Goal: Task Accomplishment & Management: Complete application form

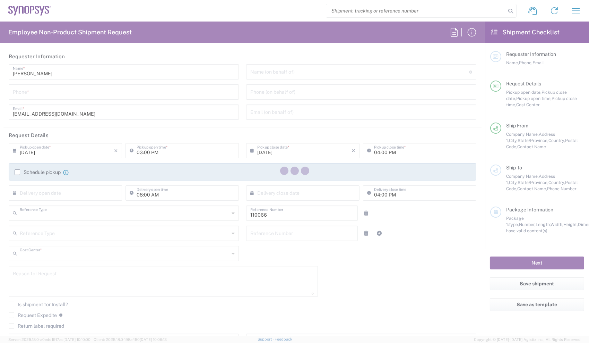
type input "Department"
type input "US01, CIO, IT, ESS2 110066"
type input "[US_STATE]"
type input "[GEOGRAPHIC_DATA]"
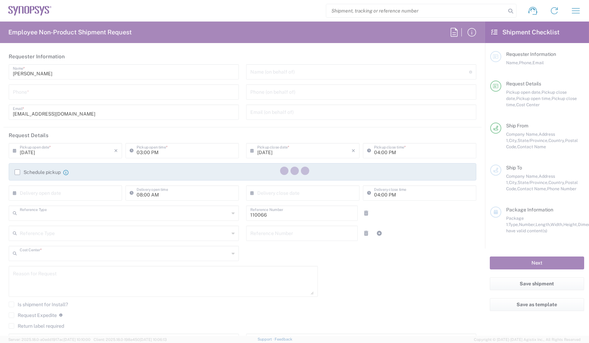
type input "Delivered at Place"
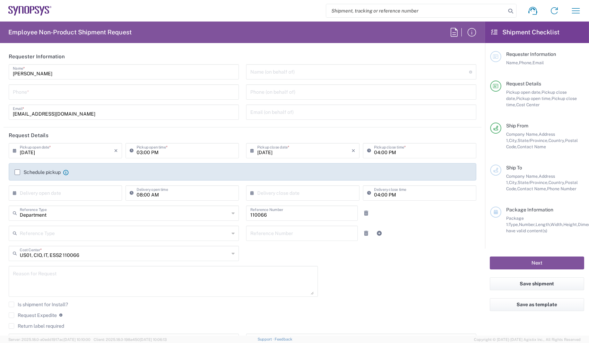
type input "Headquarters USSV"
click at [128, 100] on div "[PERSON_NAME] Name * Phone * [EMAIL_ADDRESS][DOMAIN_NAME] Email *" at bounding box center [124, 94] width 238 height 60
click at [126, 92] on input "tel" at bounding box center [124, 91] width 222 height 12
click at [126, 92] on input "6692462454" at bounding box center [124, 91] width 222 height 12
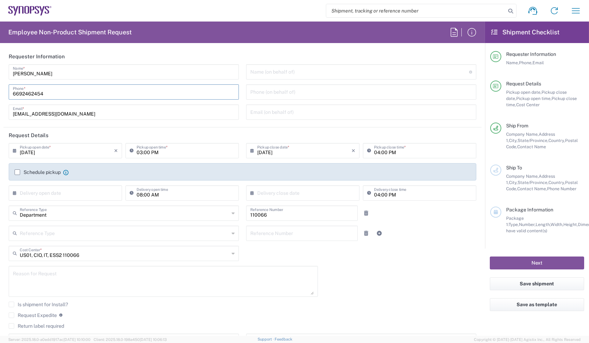
click at [126, 92] on input "6692462454" at bounding box center [124, 91] width 222 height 12
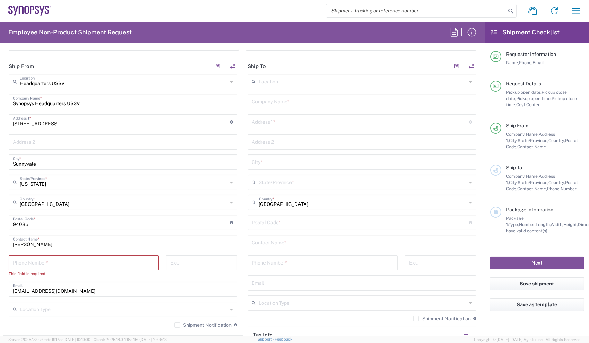
scroll to position [300, 0]
type input "6692462454"
click at [104, 257] on input "tel" at bounding box center [84, 261] width 142 height 12
paste input "6692462454"
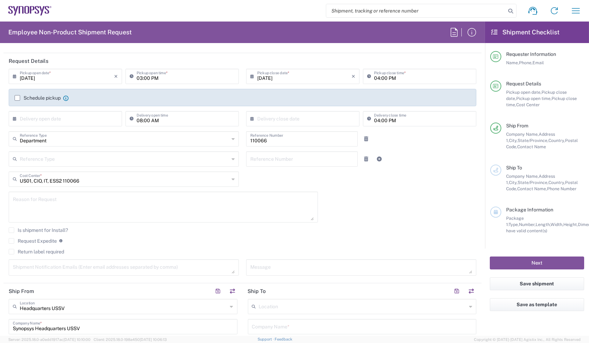
scroll to position [75, 0]
type input "6692462454"
click at [60, 249] on label "Return label required" at bounding box center [36, 251] width 55 height 6
click at [11, 251] on input "Return label required" at bounding box center [11, 251] width 0 height 0
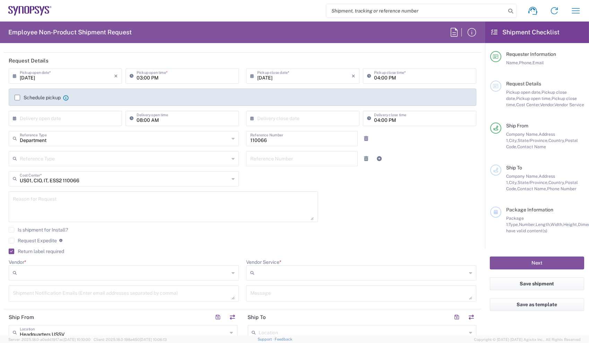
scroll to position [135, 0]
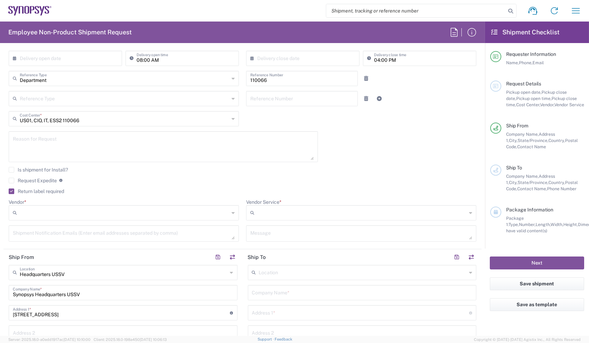
click at [43, 207] on input "Vendor *" at bounding box center [124, 212] width 209 height 11
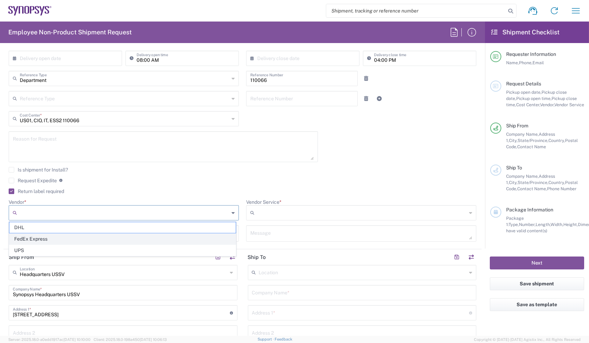
click at [58, 235] on span "FedEx Express" at bounding box center [122, 238] width 226 height 11
type input "FedEx Express"
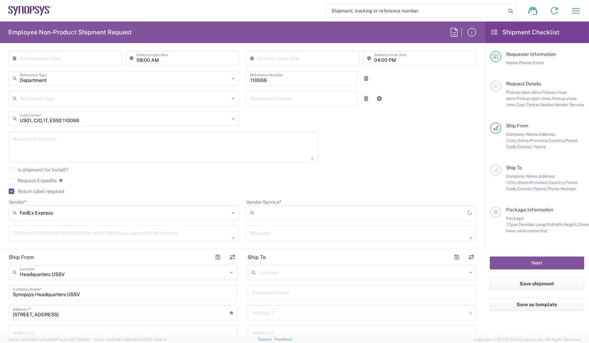
click at [262, 214] on input "Vendor Service *" at bounding box center [362, 212] width 210 height 11
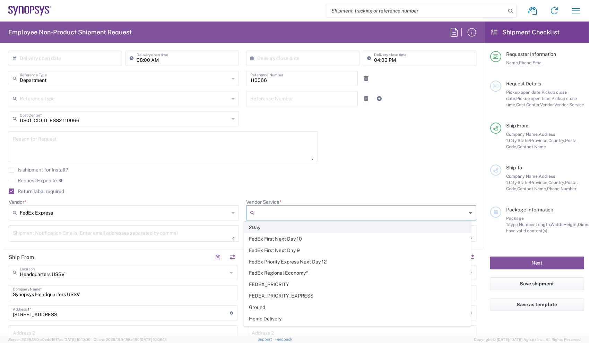
click at [272, 227] on span "2Day" at bounding box center [357, 227] width 226 height 11
type input "2Day"
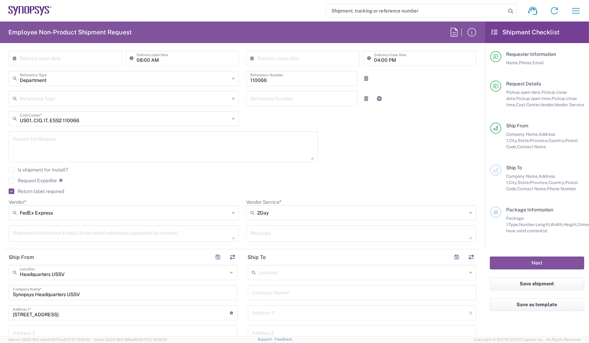
click at [235, 172] on div "Is shipment for Install?" at bounding box center [243, 172] width 468 height 10
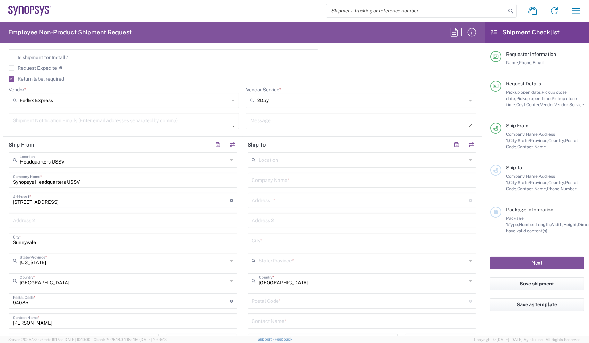
scroll to position [248, 0]
click at [278, 179] on input "text" at bounding box center [362, 178] width 221 height 12
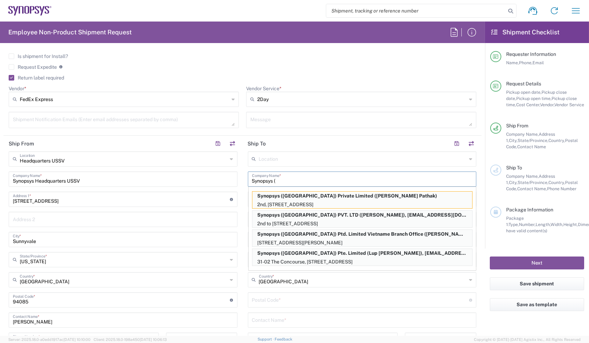
paste input "[PERSON_NAME]"
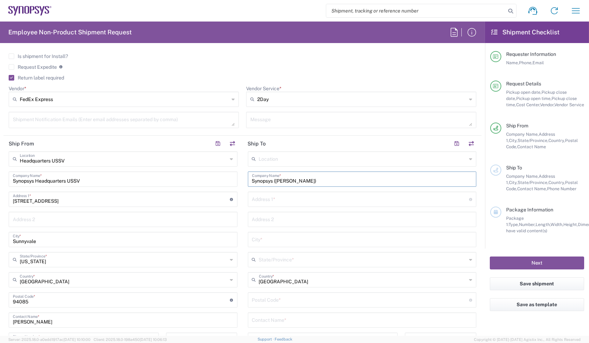
type input "Synopsys ([PERSON_NAME])"
click at [280, 321] on input "text" at bounding box center [362, 319] width 221 height 12
paste input "[PERSON_NAME]"
type input "[PERSON_NAME]"
click at [294, 199] on input "text" at bounding box center [360, 198] width 217 height 12
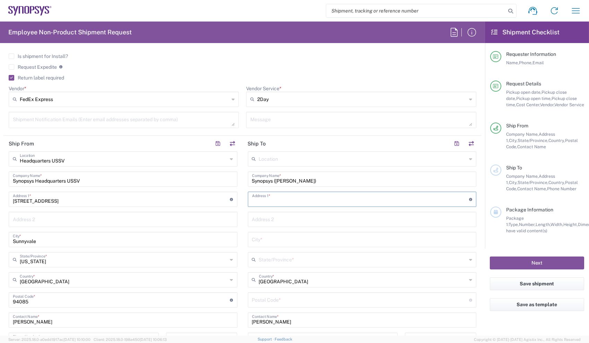
paste input "[STREET_ADDRESS][PERSON_NAME]"
click at [303, 200] on input "[STREET_ADDRESS][PERSON_NAME]" at bounding box center [360, 198] width 217 height 12
type input "[STREET_ADDRESS][PERSON_NAME]"
click at [279, 240] on input "text" at bounding box center [362, 239] width 221 height 12
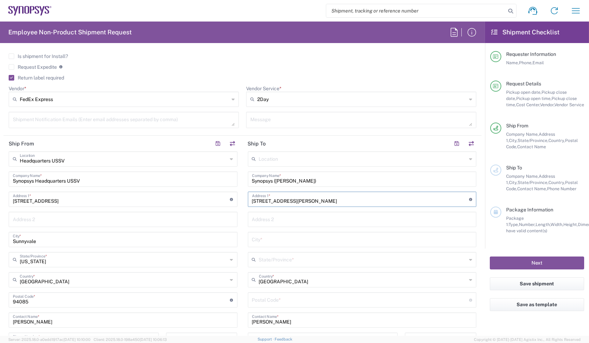
paste input "Folsom"
type input "Folsom"
click at [275, 258] on input "text" at bounding box center [363, 259] width 208 height 12
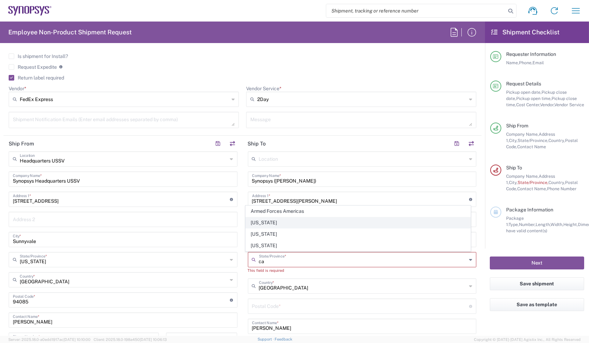
click at [259, 222] on span "[US_STATE]" at bounding box center [358, 222] width 225 height 11
type input "[US_STATE]"
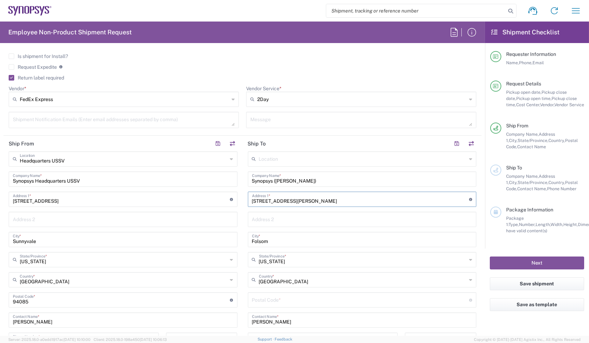
click at [332, 197] on input "[STREET_ADDRESS][PERSON_NAME]" at bounding box center [360, 198] width 217 height 12
click at [284, 300] on input "undefined" at bounding box center [360, 299] width 217 height 12
paste input "95630"
type input "95630"
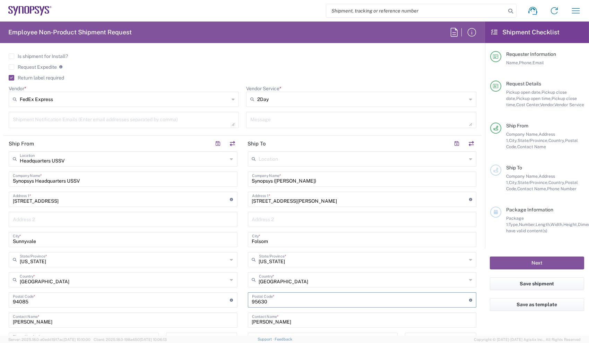
click at [303, 200] on input "[STREET_ADDRESS][PERSON_NAME]" at bounding box center [360, 198] width 217 height 12
drag, startPoint x: 303, startPoint y: 200, endPoint x: 373, endPoint y: 200, distance: 70.0
click at [373, 200] on input "[STREET_ADDRESS][PERSON_NAME]" at bounding box center [360, 198] width 217 height 12
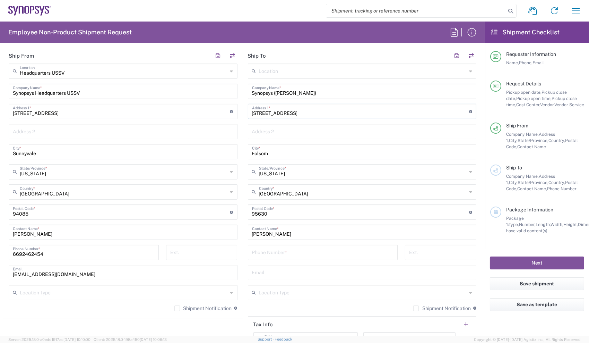
scroll to position [336, 0]
type input "[STREET_ADDRESS]"
click at [313, 253] on input "tel" at bounding box center [323, 251] width 142 height 12
paste input "9163967271"
type input "9163967271"
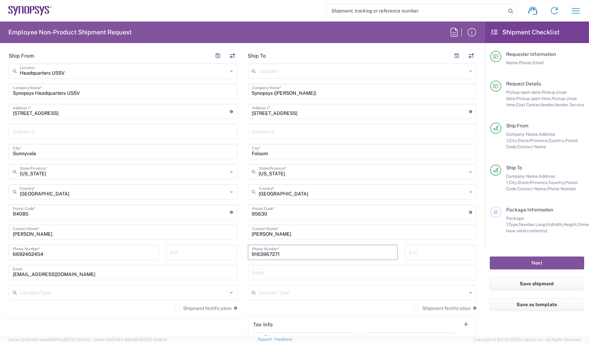
click at [275, 273] on input "text" at bounding box center [362, 272] width 221 height 12
paste input "skarkera"
type input "[EMAIL_ADDRESS][DOMAIN_NAME]"
click at [243, 299] on main "Location [GEOGRAPHIC_DATA] DE04 Agrate Brianza IT01 [GEOGRAPHIC_DATA] DE02 [GEO…" at bounding box center [362, 208] width 239 height 291
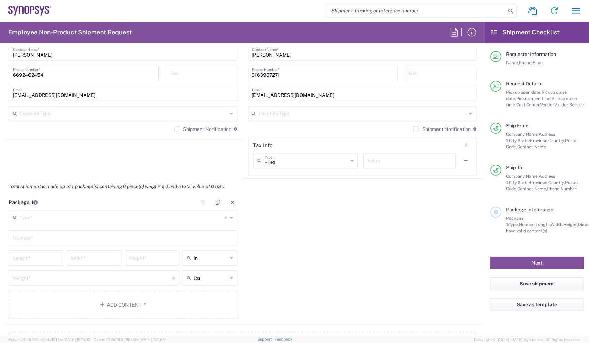
scroll to position [515, 0]
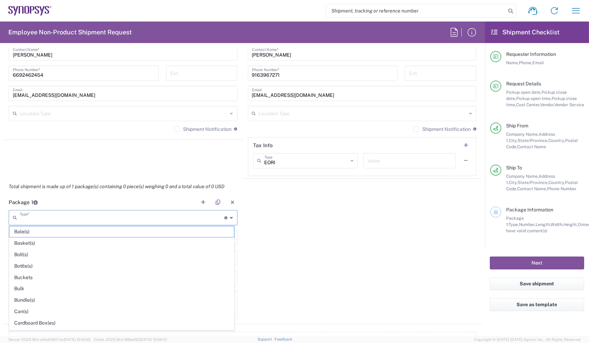
click at [190, 218] on input "text" at bounding box center [122, 217] width 205 height 12
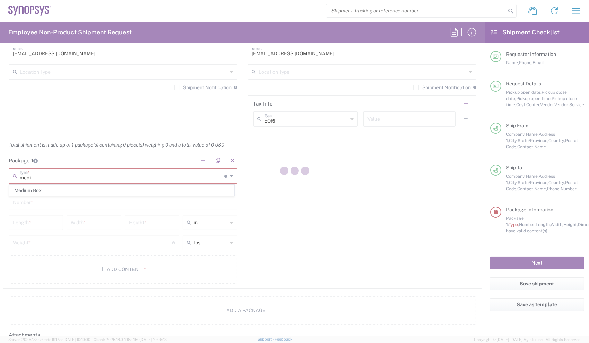
scroll to position [0, 0]
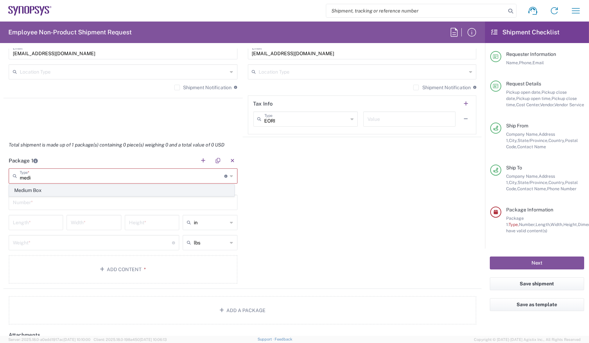
click at [93, 188] on span "Medium Box" at bounding box center [121, 190] width 225 height 11
type input "Medium Box"
type input "13"
type input "11.5"
type input "2.5"
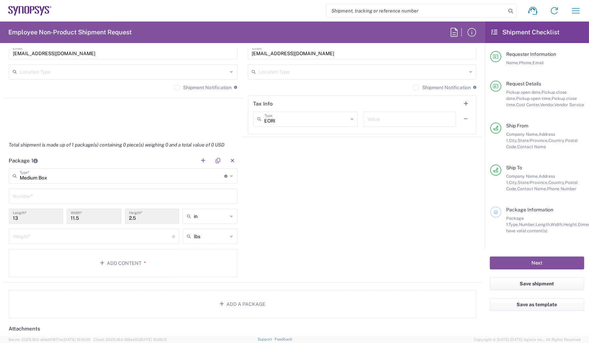
click at [180, 197] on input "text" at bounding box center [123, 195] width 221 height 12
type input "1"
click at [132, 239] on input "number" at bounding box center [92, 236] width 159 height 12
type input "10"
click at [133, 257] on button "Add Content *" at bounding box center [123, 263] width 229 height 28
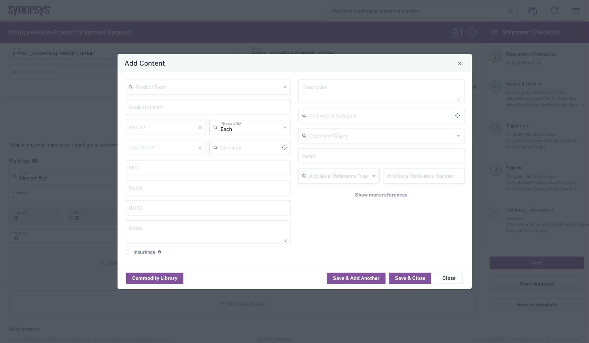
type input "US Dollar"
click at [235, 79] on div "Product Type *" at bounding box center [208, 86] width 166 height 15
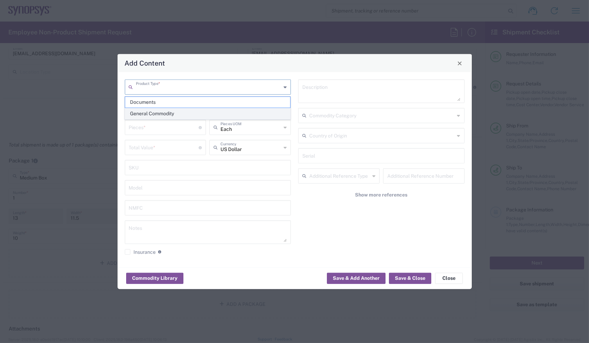
click at [213, 115] on span "General Commodity" at bounding box center [207, 113] width 165 height 11
type input "General Commodity"
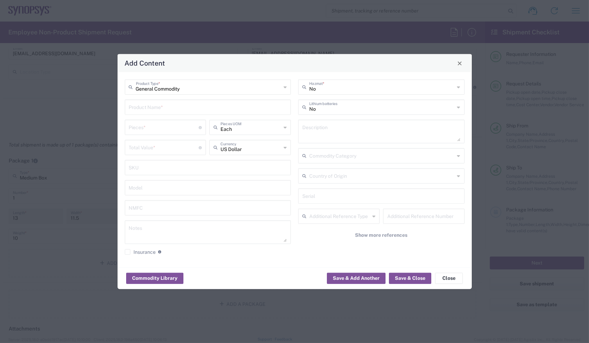
click at [219, 107] on input "text" at bounding box center [208, 107] width 158 height 12
type input "Dell Laptop"
type input "1"
type input "Each"
type input "900"
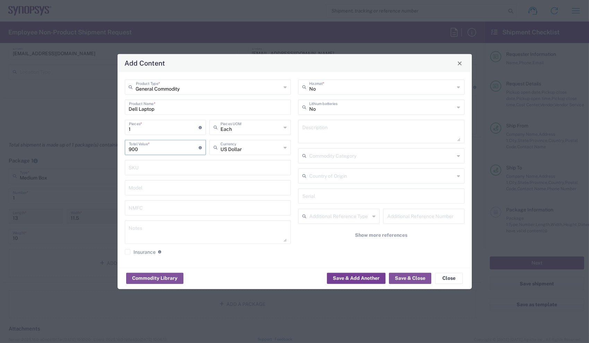
click at [343, 277] on button "Save & Add Another" at bounding box center [356, 277] width 59 height 11
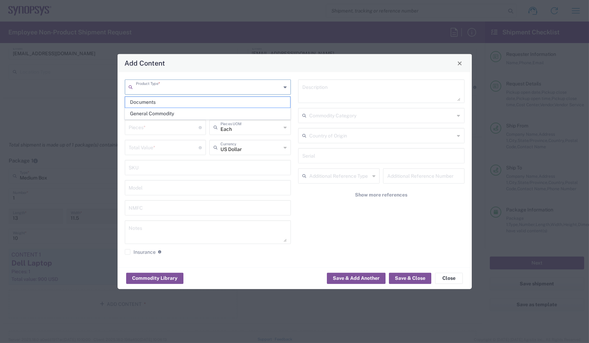
click at [172, 87] on input "text" at bounding box center [209, 86] width 146 height 12
click at [172, 112] on span "General Commodity" at bounding box center [207, 113] width 165 height 11
type input "General Commodity"
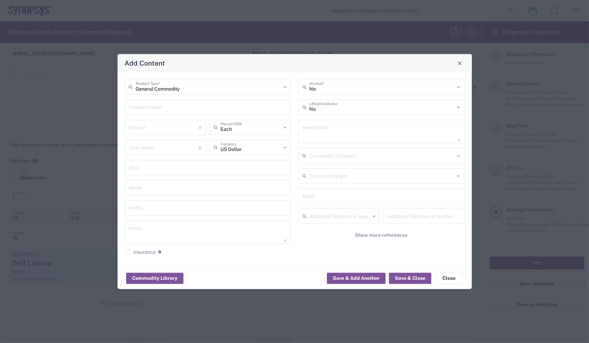
click at [176, 107] on input "text" at bounding box center [208, 107] width 158 height 12
type input "Laptop Charger"
type input "1"
type input "Each"
type input "65"
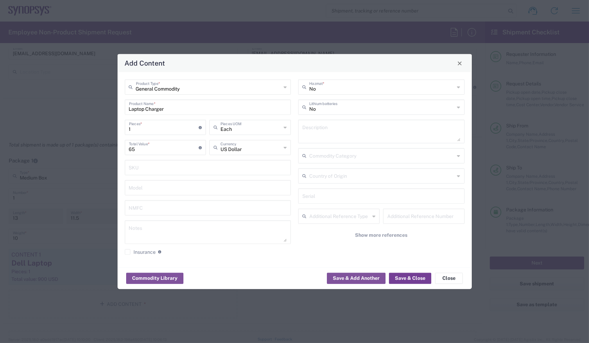
click at [416, 276] on button "Save & Close" at bounding box center [410, 277] width 42 height 11
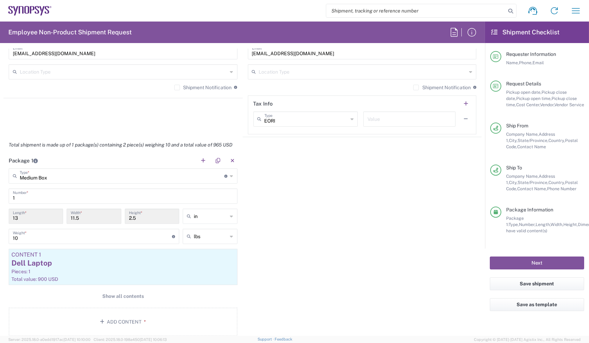
scroll to position [644, 0]
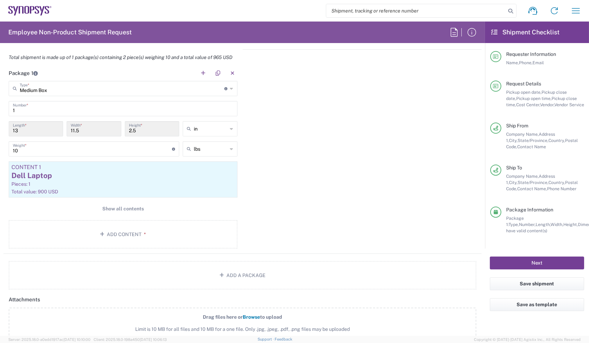
click at [520, 259] on button "Next" at bounding box center [537, 262] width 94 height 13
